Goal: Task Accomplishment & Management: Manage account settings

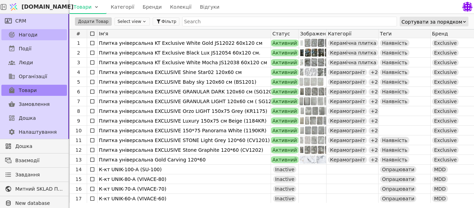
click at [29, 36] on span "Нагоди" at bounding box center [28, 34] width 19 height 7
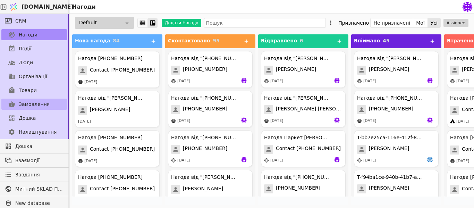
click at [33, 103] on span "Замовлення" at bounding box center [34, 104] width 31 height 7
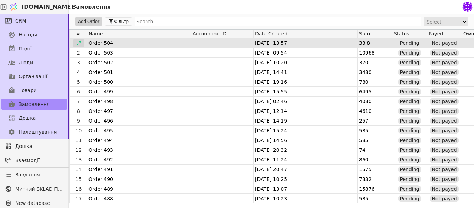
click at [77, 43] on icon at bounding box center [78, 43] width 5 height 5
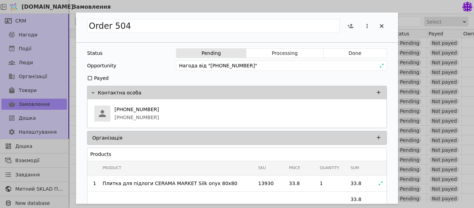
click at [20, 92] on div "Order 504 Status Pending Processing Done Opportunity Нагода від "[PHONE_NUMBER]…" at bounding box center [237, 104] width 474 height 208
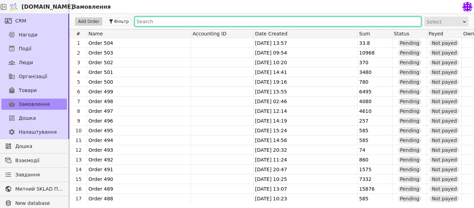
click at [150, 23] on input "text" at bounding box center [278, 22] width 287 height 10
type input "8"
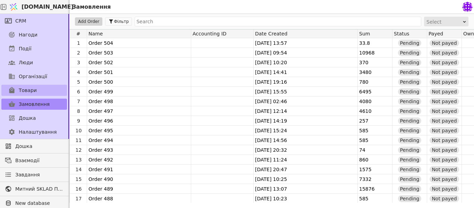
click at [27, 88] on span "Товари" at bounding box center [28, 90] width 18 height 7
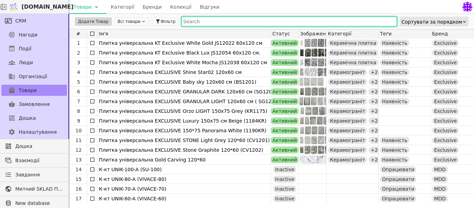
click at [181, 20] on input "text" at bounding box center [288, 22] width 215 height 10
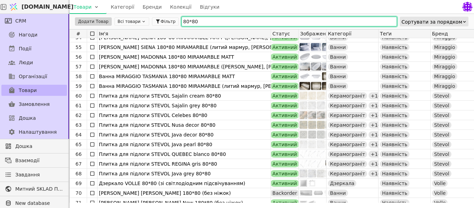
scroll to position [55, 0]
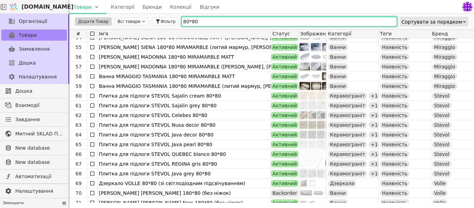
click at [124, 19] on button "Всі товари" at bounding box center [132, 21] width 35 height 8
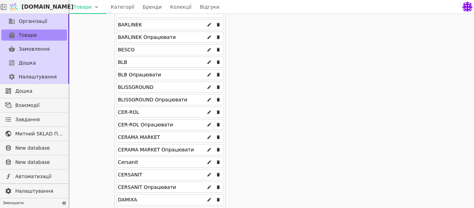
scroll to position [243, 0]
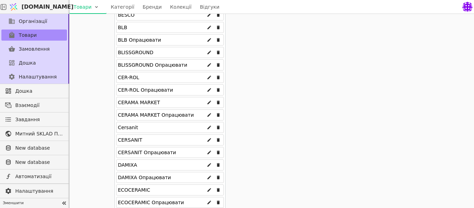
click at [134, 103] on div "CERAMA MARKET" at bounding box center [139, 102] width 42 height 11
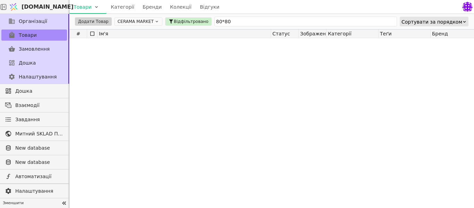
scroll to position [0, 0]
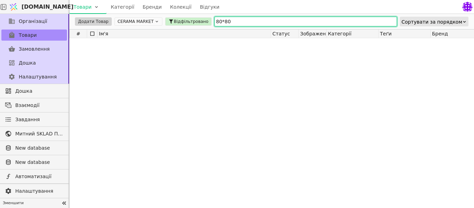
click at [233, 22] on input "80*80" at bounding box center [305, 22] width 183 height 10
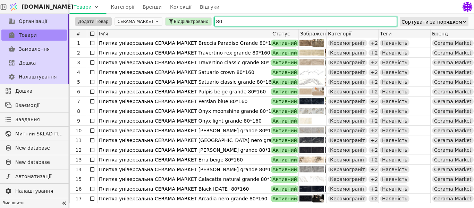
type input "8"
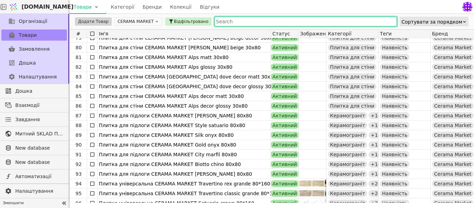
scroll to position [763, 0]
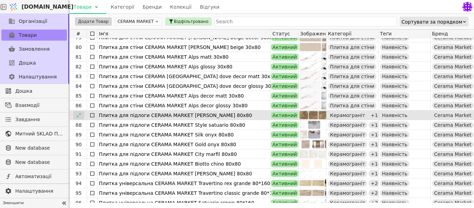
click at [76, 115] on div at bounding box center [78, 115] width 11 height 8
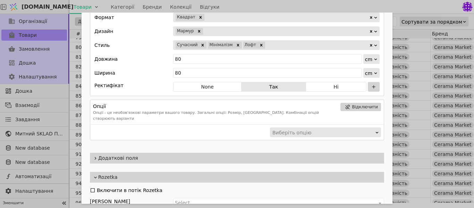
scroll to position [456, 0]
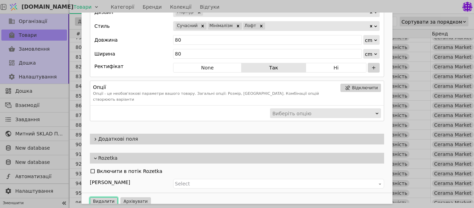
click at [105, 197] on button "Видалити" at bounding box center [104, 201] width 28 height 8
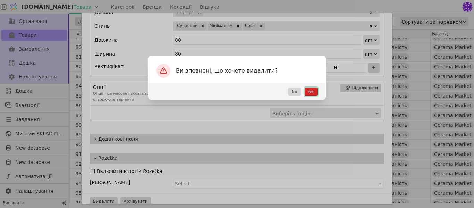
click at [310, 91] on button "Yes" at bounding box center [311, 91] width 13 height 8
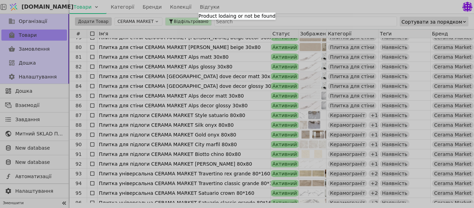
scroll to position [0, 0]
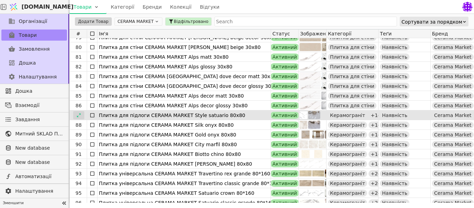
click at [79, 116] on icon at bounding box center [78, 115] width 5 height 5
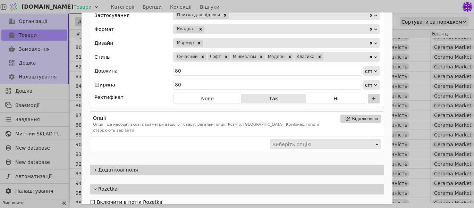
scroll to position [456, 0]
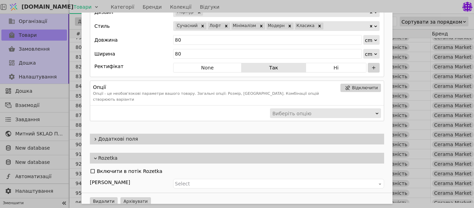
click at [96, 197] on button "Видалити" at bounding box center [104, 201] width 28 height 8
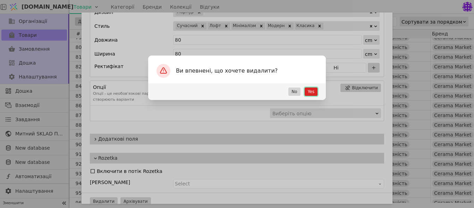
click at [312, 90] on button "Yes" at bounding box center [311, 91] width 13 height 8
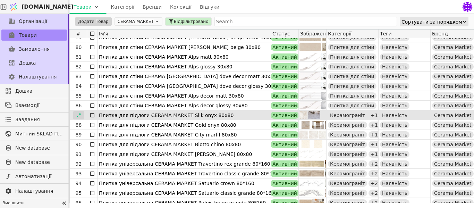
click at [76, 115] on icon at bounding box center [78, 115] width 5 height 5
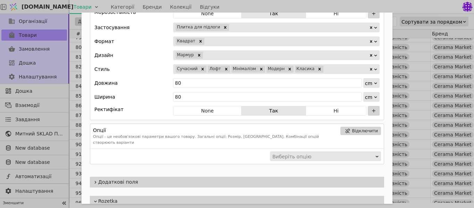
scroll to position [468, 0]
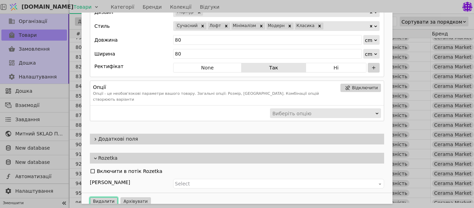
click at [99, 197] on button "Видалити" at bounding box center [104, 201] width 28 height 8
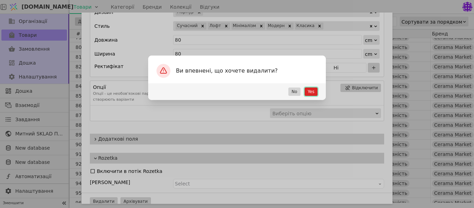
click at [313, 91] on button "Yes" at bounding box center [311, 91] width 13 height 8
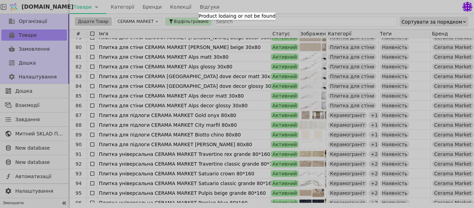
scroll to position [0, 0]
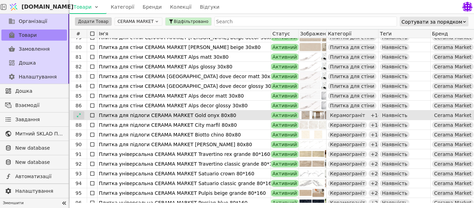
click at [79, 117] on icon at bounding box center [78, 115] width 5 height 5
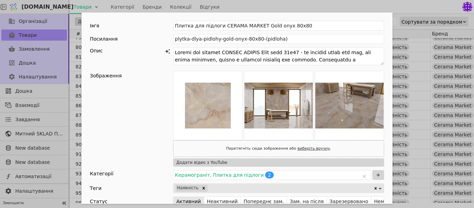
click at [423, 83] on div "Ім'я Плитка для підлоги CERAMA MARKET Gold onyx 80x80 Посилання plytka-dlya-pid…" at bounding box center [237, 104] width 474 height 208
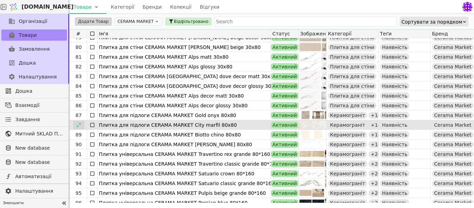
click at [81, 125] on icon at bounding box center [78, 124] width 5 height 5
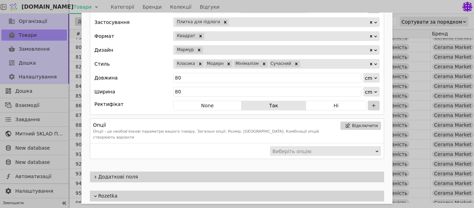
scroll to position [526, 0]
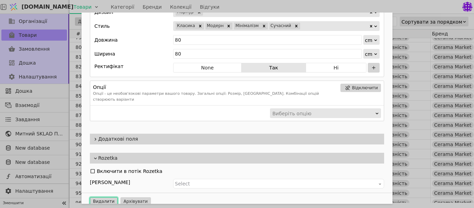
click at [104, 197] on button "Видалити" at bounding box center [104, 201] width 28 height 8
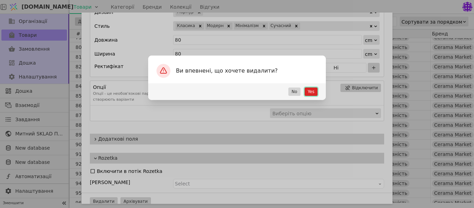
click at [312, 88] on button "Yes" at bounding box center [311, 91] width 13 height 8
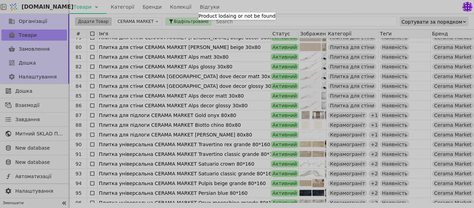
scroll to position [0, 0]
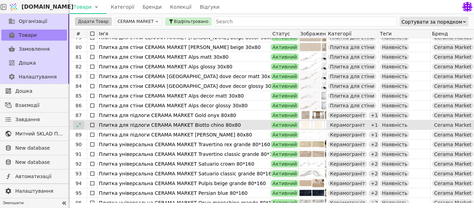
click at [78, 125] on icon at bounding box center [78, 124] width 5 height 5
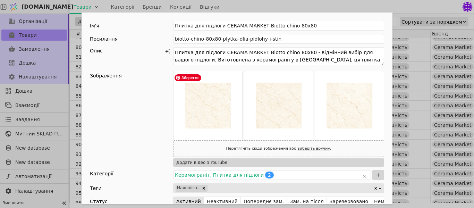
click at [409, 103] on div "Ім'я Плитка для підлоги CERAMA MARKET Biotto chino 80x80 Посилання biotto-chino…" at bounding box center [237, 104] width 474 height 208
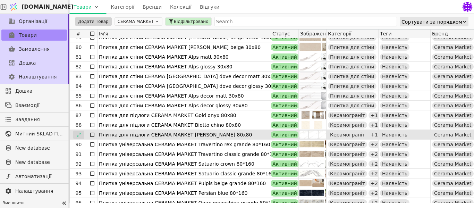
click at [77, 135] on icon at bounding box center [78, 134] width 5 height 5
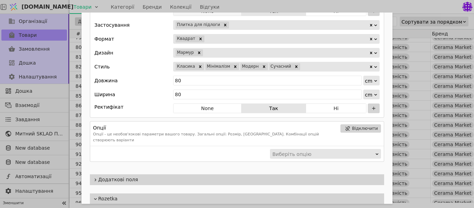
scroll to position [526, 0]
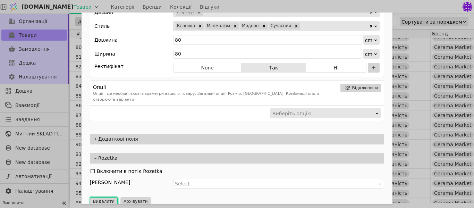
click at [95, 197] on button "Видалити" at bounding box center [104, 201] width 28 height 8
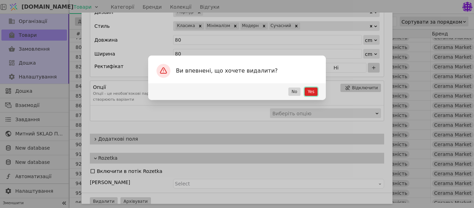
click at [311, 90] on button "Yes" at bounding box center [311, 91] width 13 height 8
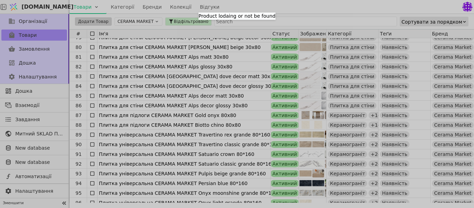
scroll to position [0, 0]
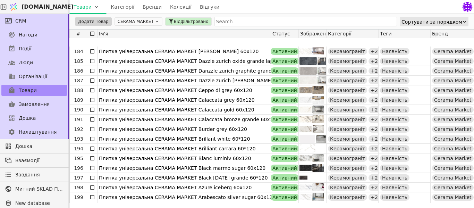
scroll to position [1925, 0]
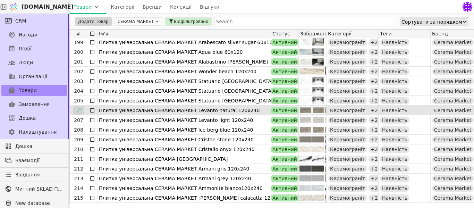
click at [81, 110] on icon at bounding box center [78, 110] width 5 height 5
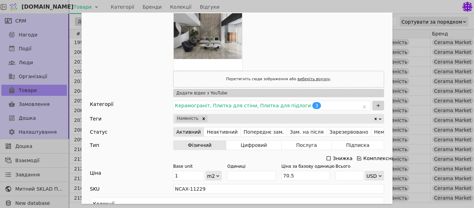
scroll to position [69, 0]
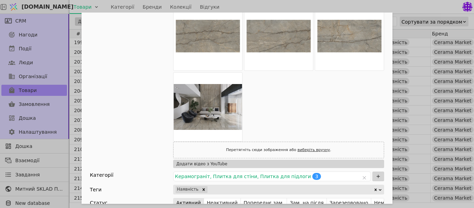
click at [52, 48] on div "Ім'я Плитка універсальна CERAMA MARKET Levanto natural 120х240 Посилання levant…" at bounding box center [237, 104] width 474 height 208
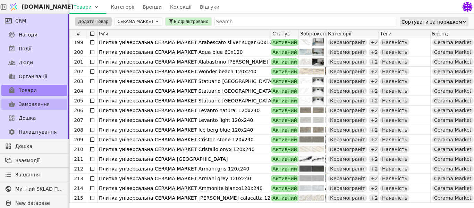
click at [38, 101] on span "Замовлення" at bounding box center [34, 104] width 31 height 7
